Goal: Task Accomplishment & Management: Manage account settings

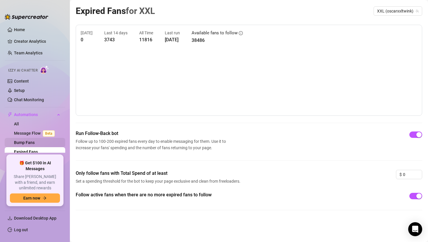
click at [17, 141] on link "Bump Fans" at bounding box center [24, 142] width 21 height 5
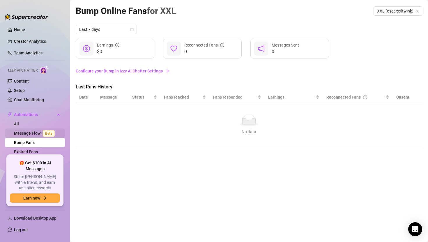
click at [23, 136] on link "Message Flow Beta" at bounding box center [35, 133] width 43 height 5
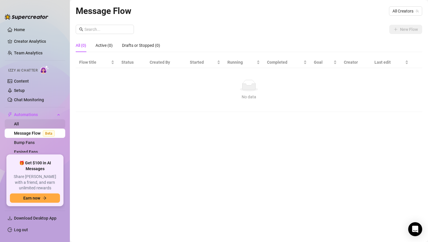
click at [19, 125] on link "All" at bounding box center [16, 124] width 5 height 5
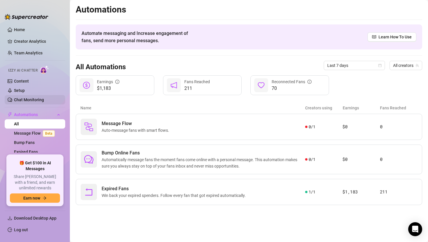
click at [27, 97] on link "Chat Monitoring" at bounding box center [29, 99] width 30 height 5
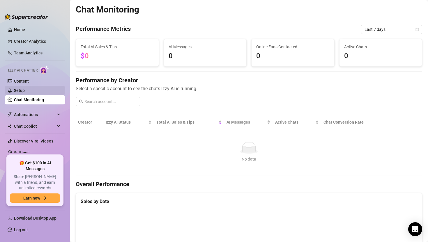
click at [25, 92] on link "Setup" at bounding box center [19, 90] width 11 height 5
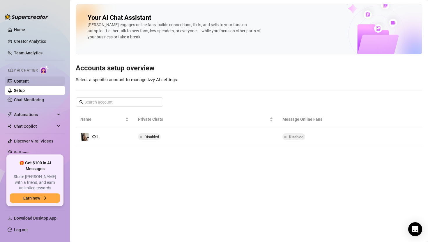
click at [29, 79] on link "Content" at bounding box center [21, 81] width 15 height 5
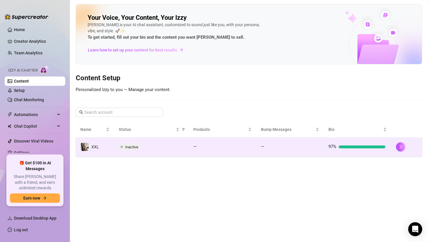
click at [134, 152] on td "Inactive" at bounding box center [151, 147] width 74 height 19
